Goal: Find specific page/section: Find specific page/section

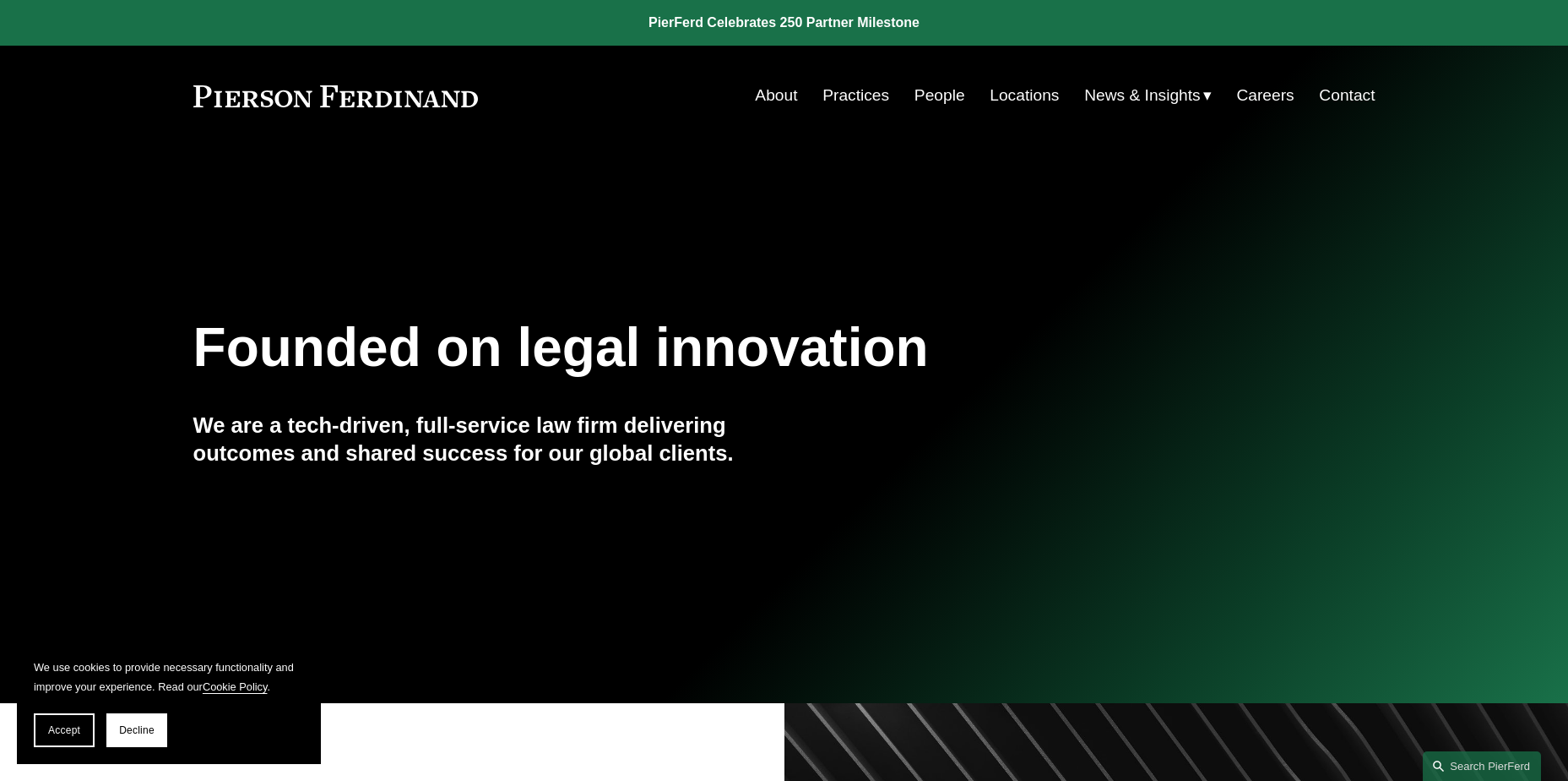
click at [846, 94] on link "Practices" at bounding box center [855, 95] width 67 height 32
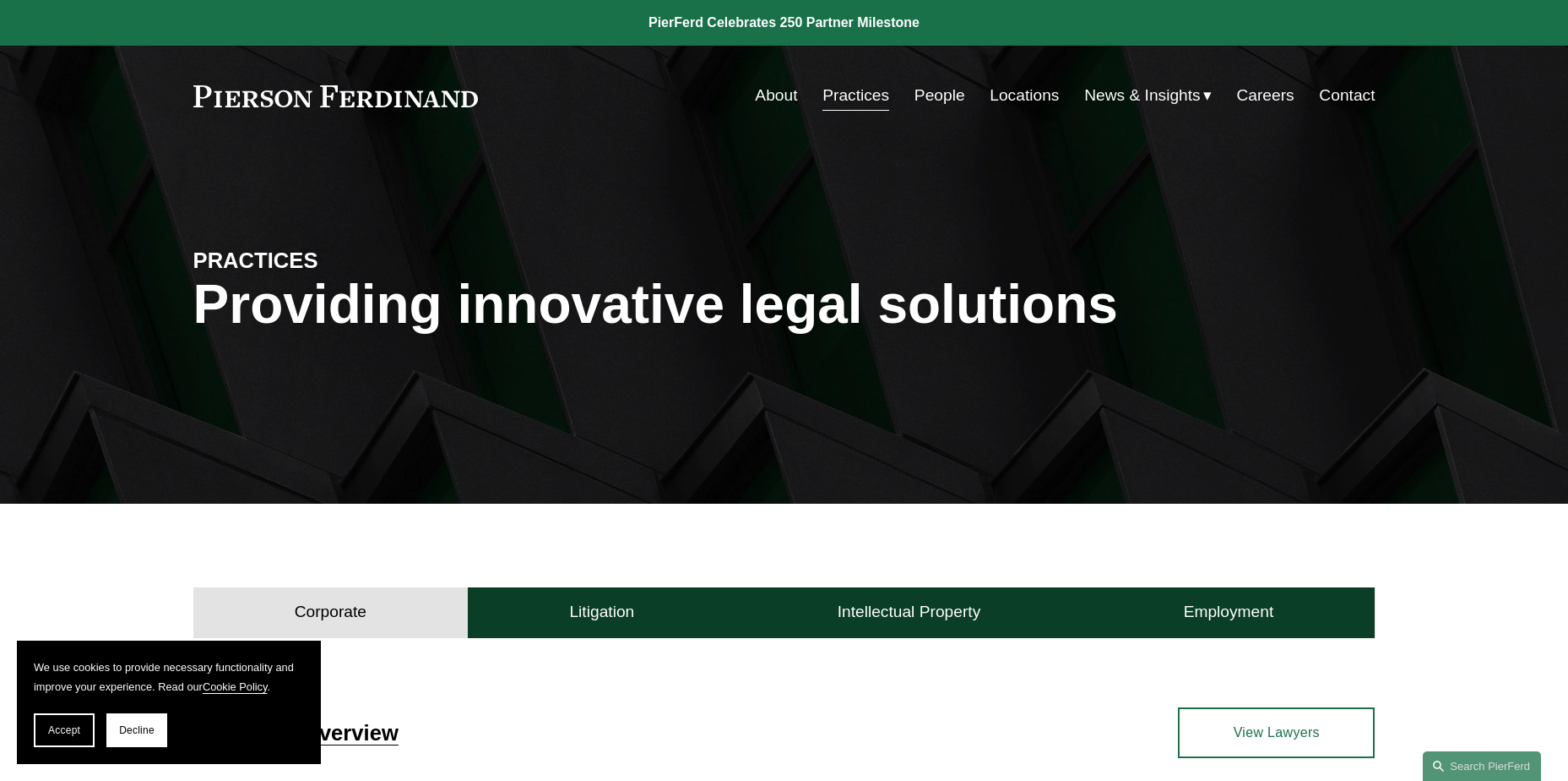
click at [934, 101] on link "People" at bounding box center [940, 95] width 51 height 32
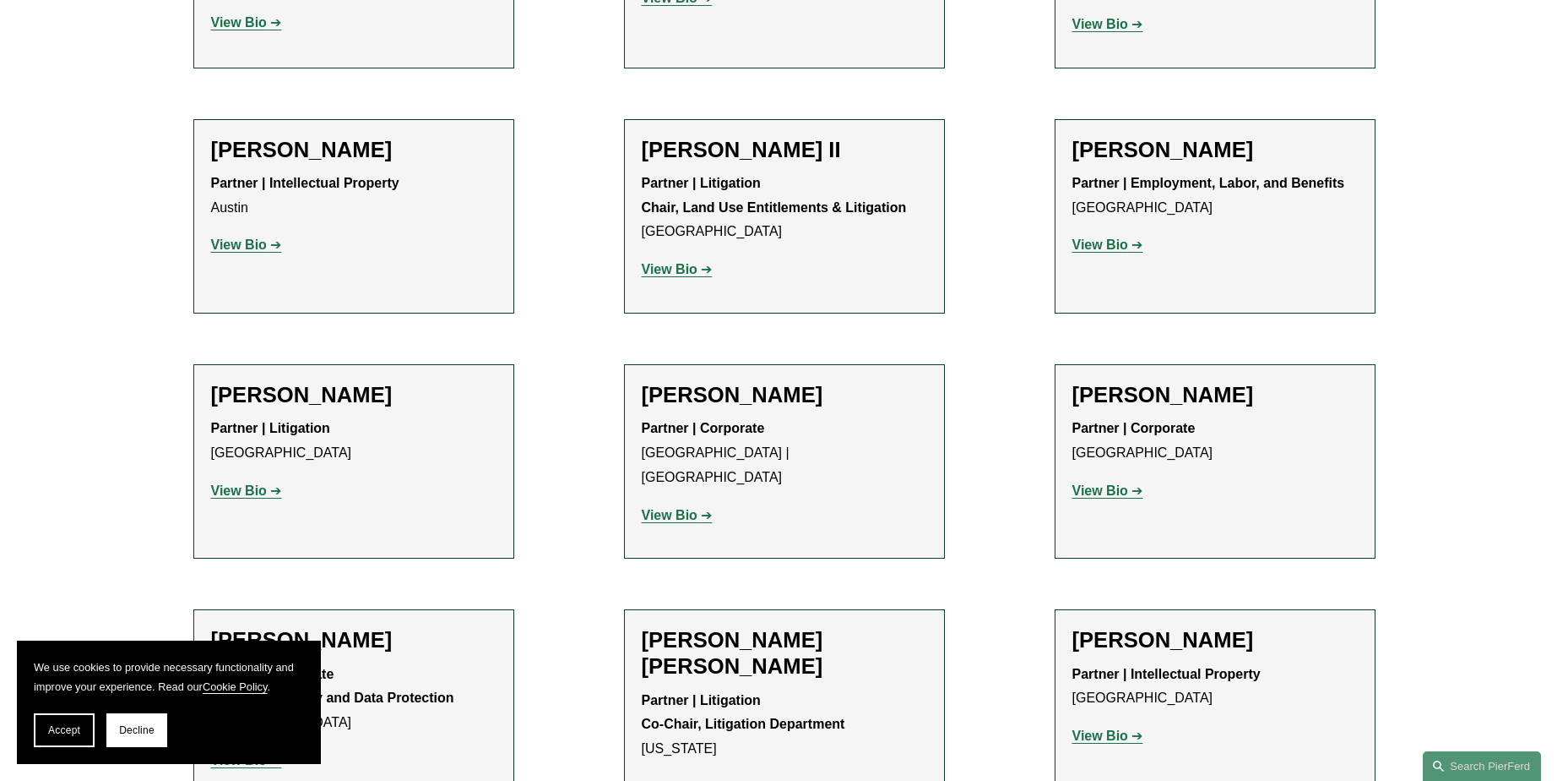
scroll to position [1882, 0]
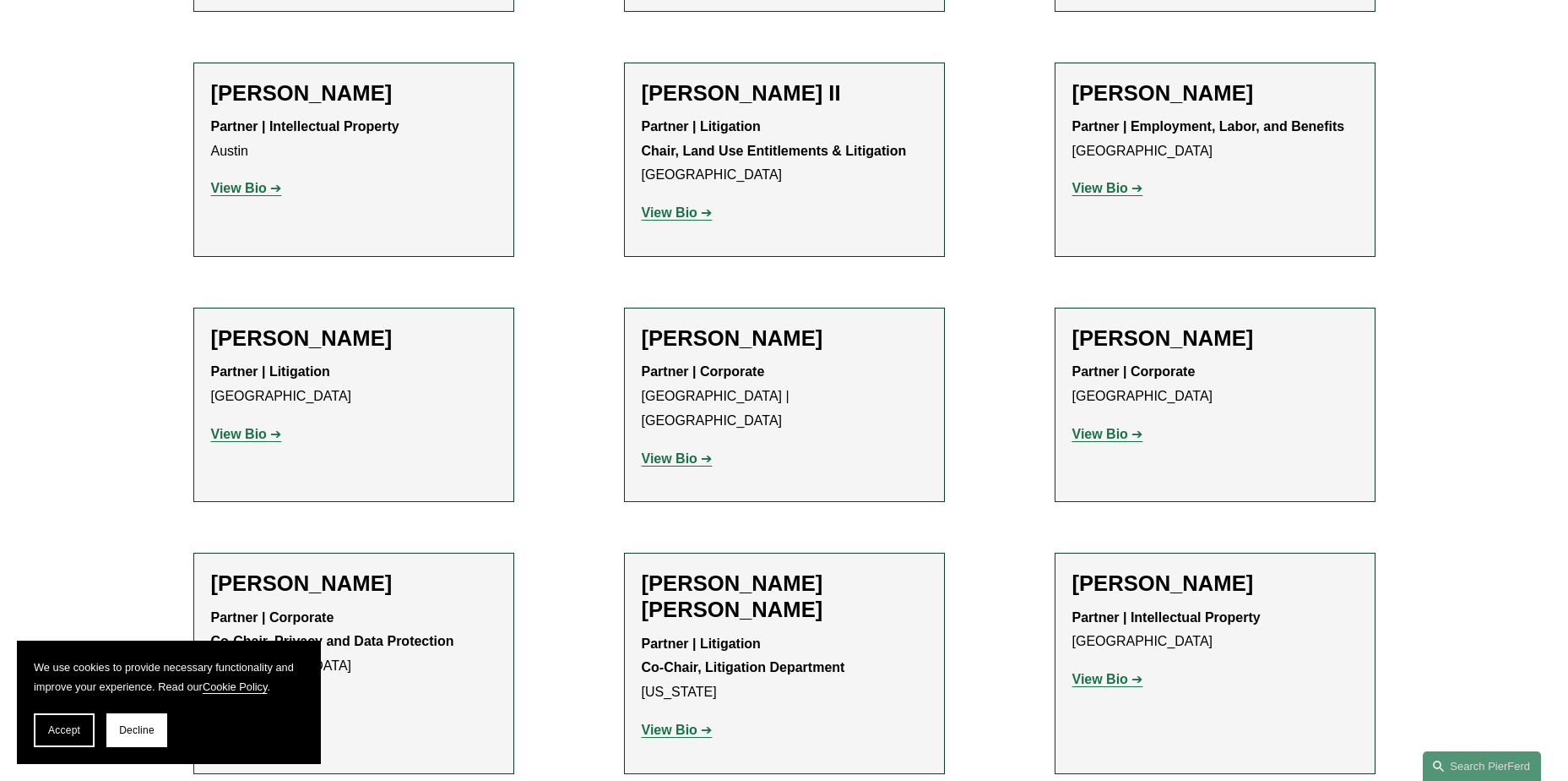
click at [252, 427] on strong "View Bio" at bounding box center [240, 433] width 56 height 14
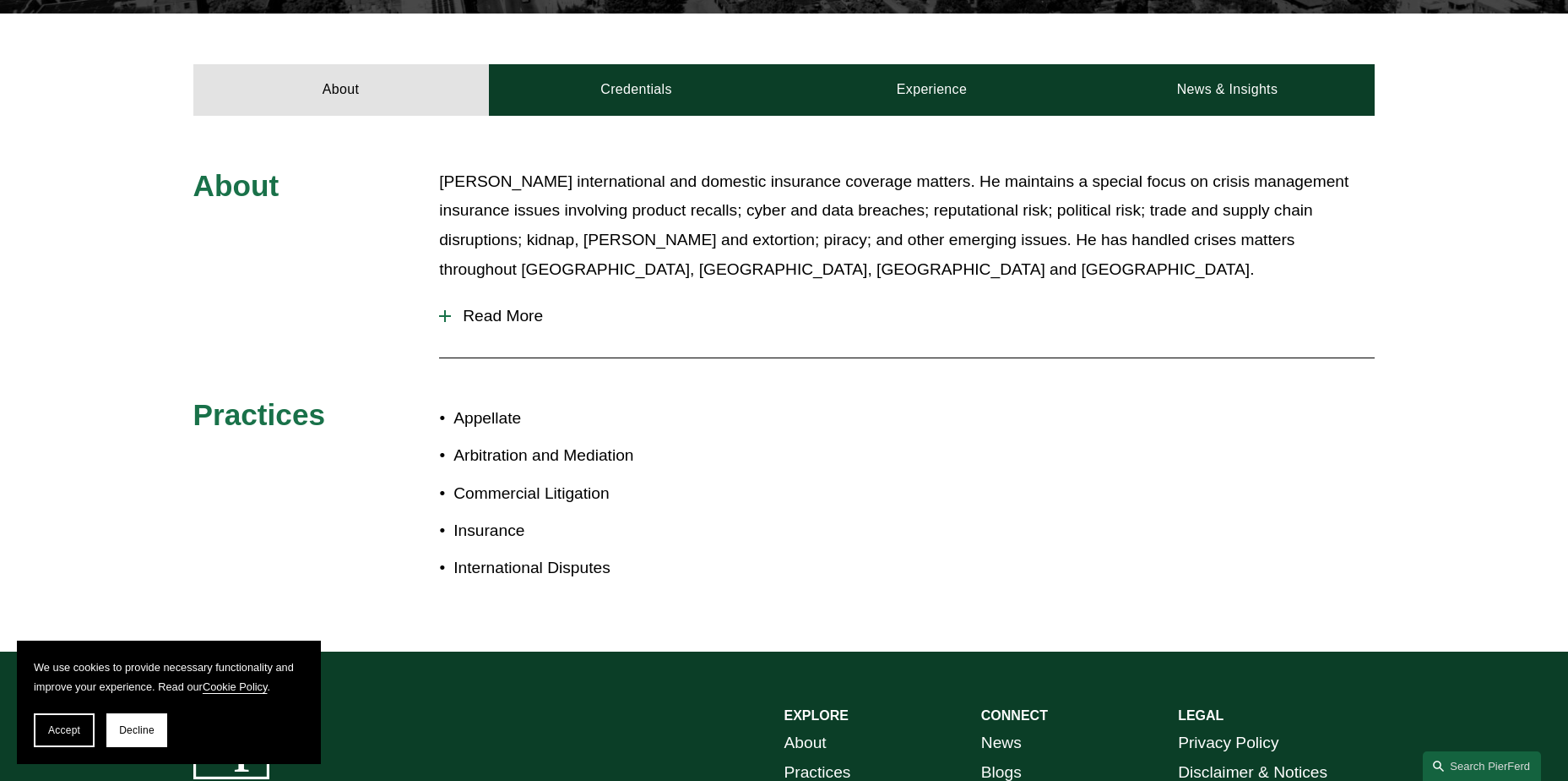
scroll to position [614, 0]
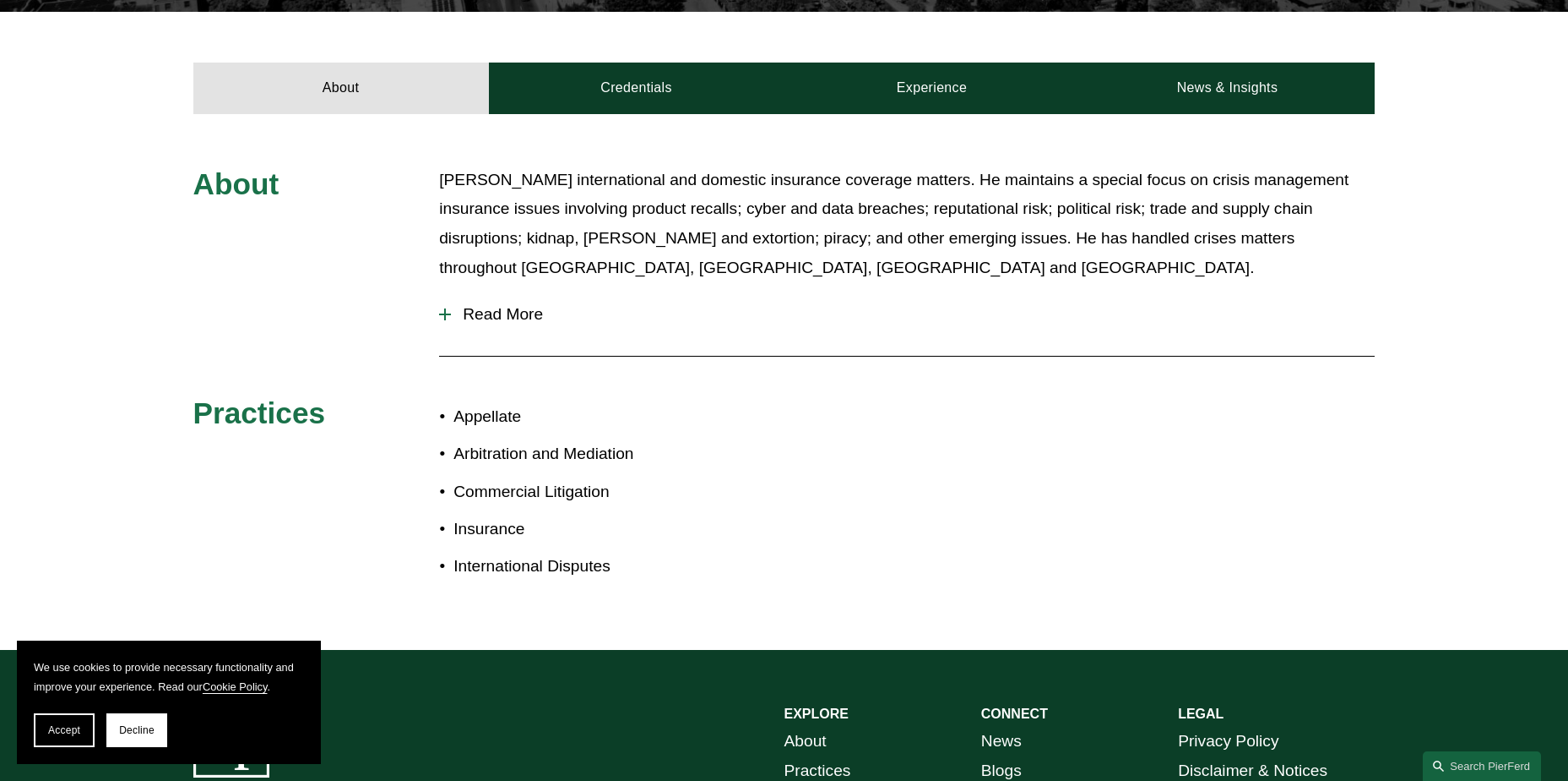
click at [447, 314] on div at bounding box center [445, 314] width 12 height 2
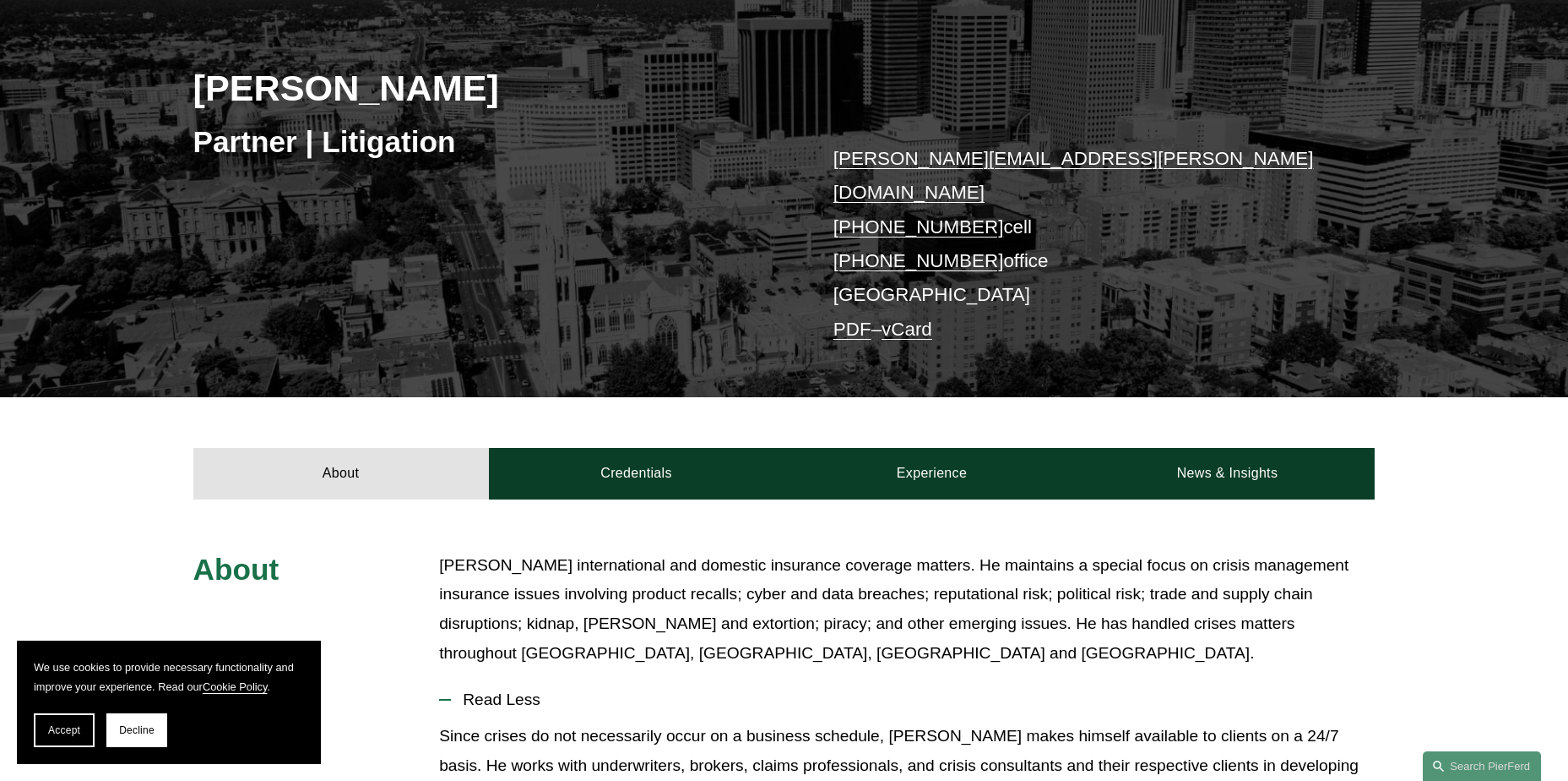
scroll to position [0, 0]
